Goal: Transaction & Acquisition: Purchase product/service

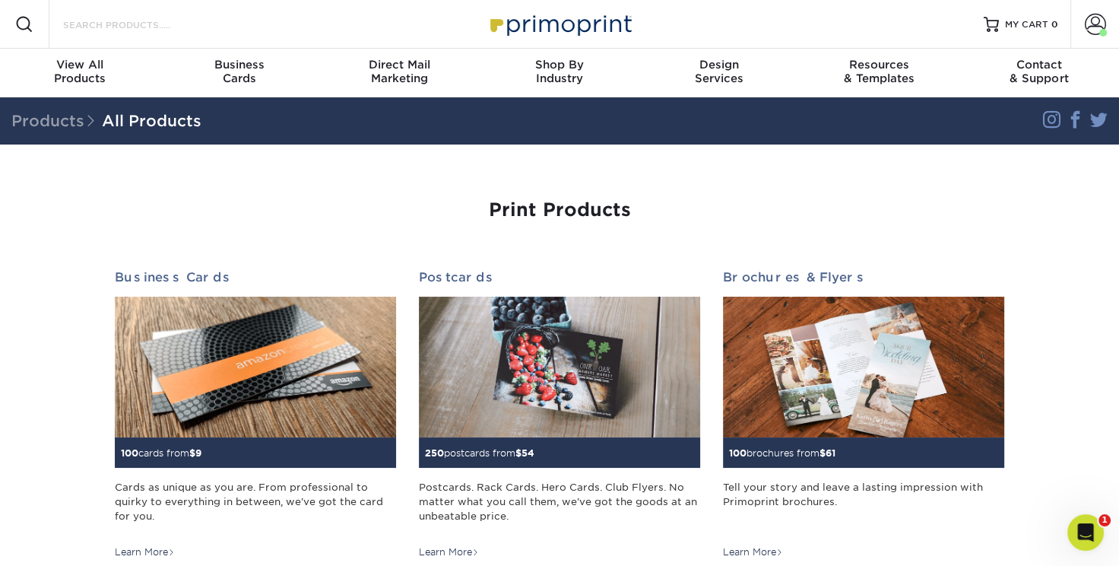
click at [91, 31] on input "Search Products" at bounding box center [136, 24] width 148 height 18
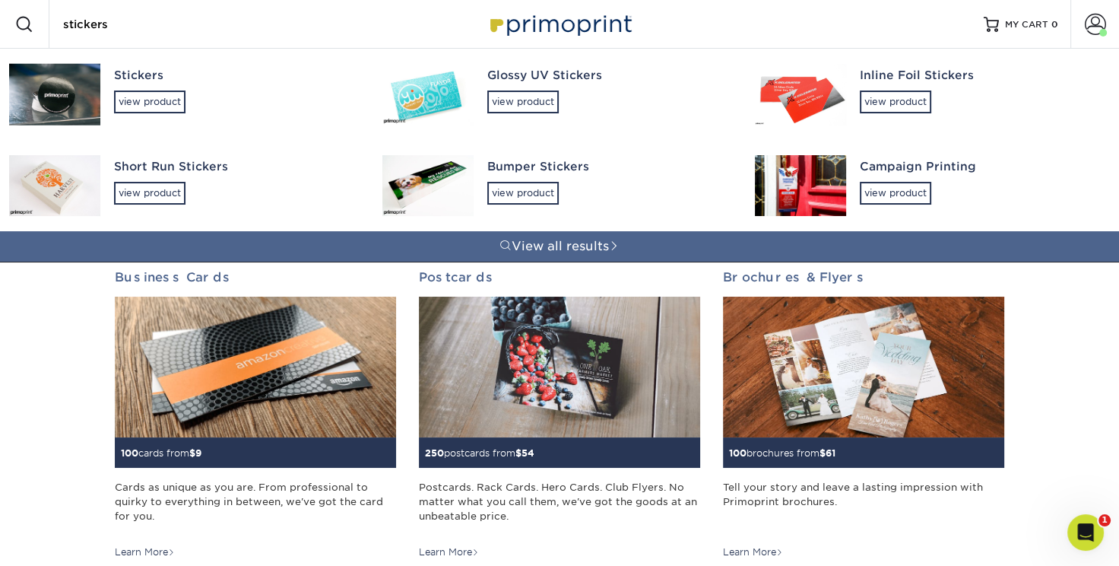
type input "stickers"
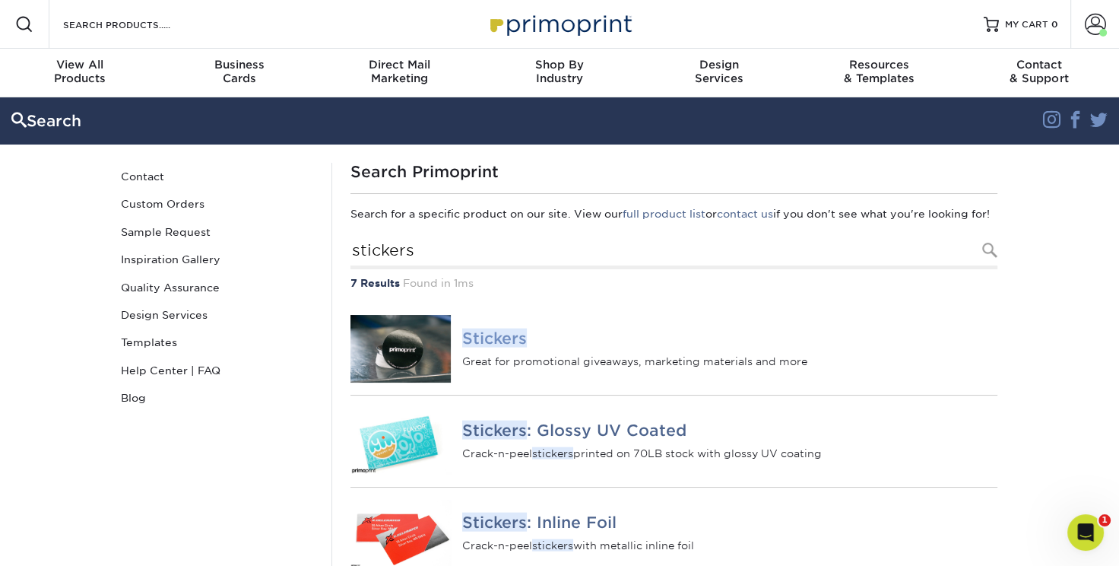
click at [506, 347] on em "Stickers" at bounding box center [494, 337] width 65 height 19
